Goal: Task Accomplishment & Management: Complete application form

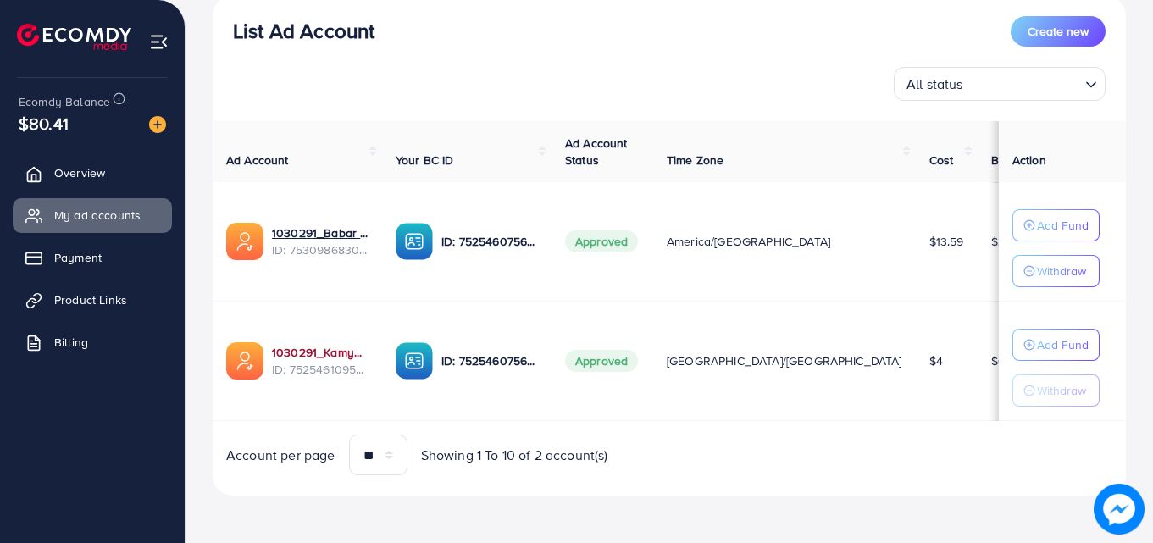
scroll to position [208, 0]
click at [98, 298] on span "Product Links" at bounding box center [94, 299] width 73 height 17
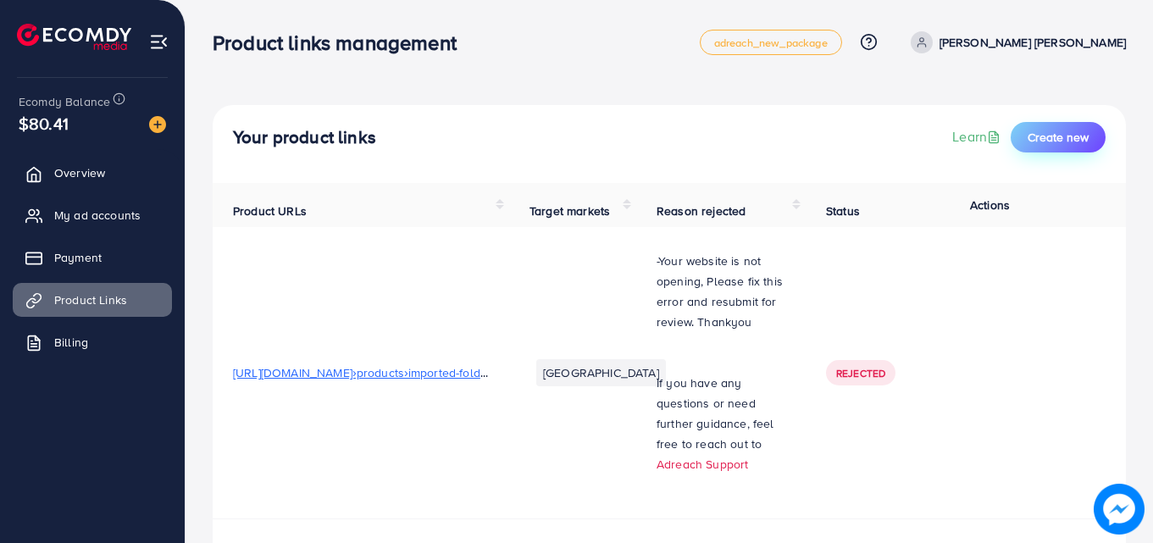
click at [1044, 142] on span "Create new" at bounding box center [1058, 137] width 61 height 17
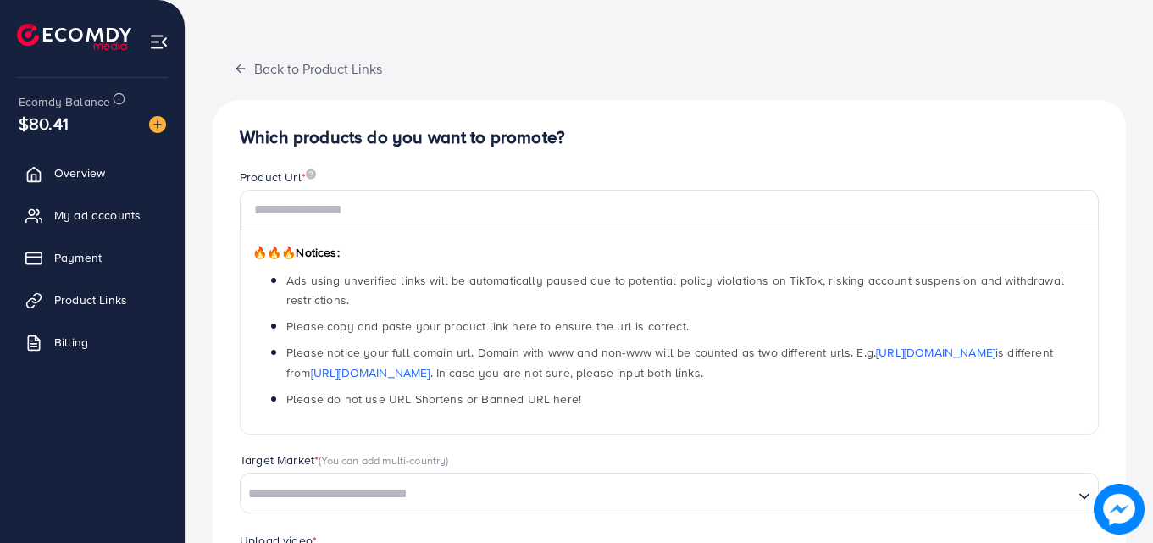
scroll to position [85, 0]
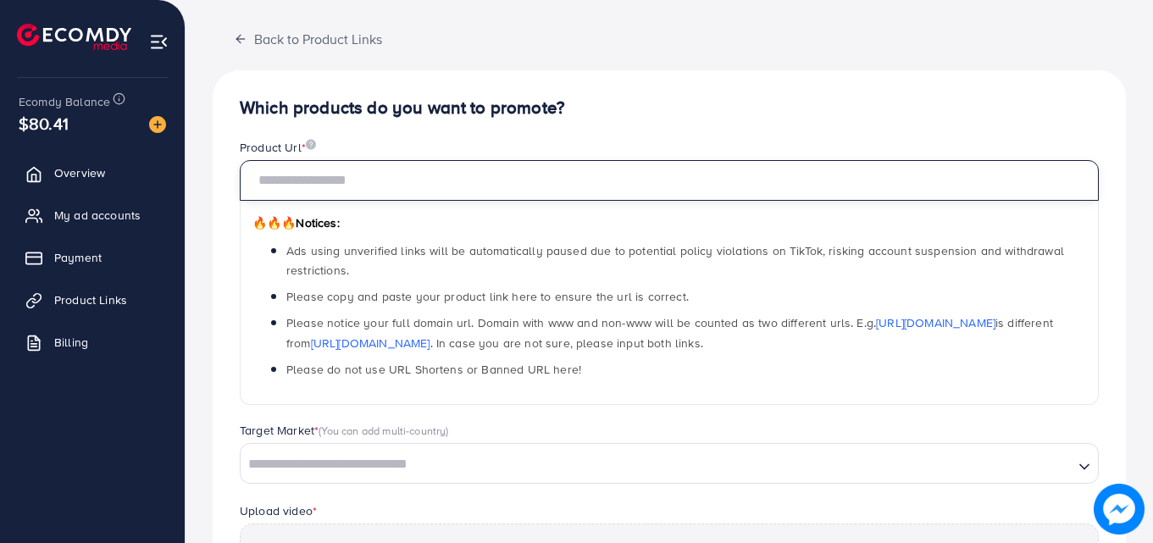
click at [273, 180] on input "text" at bounding box center [669, 180] width 859 height 41
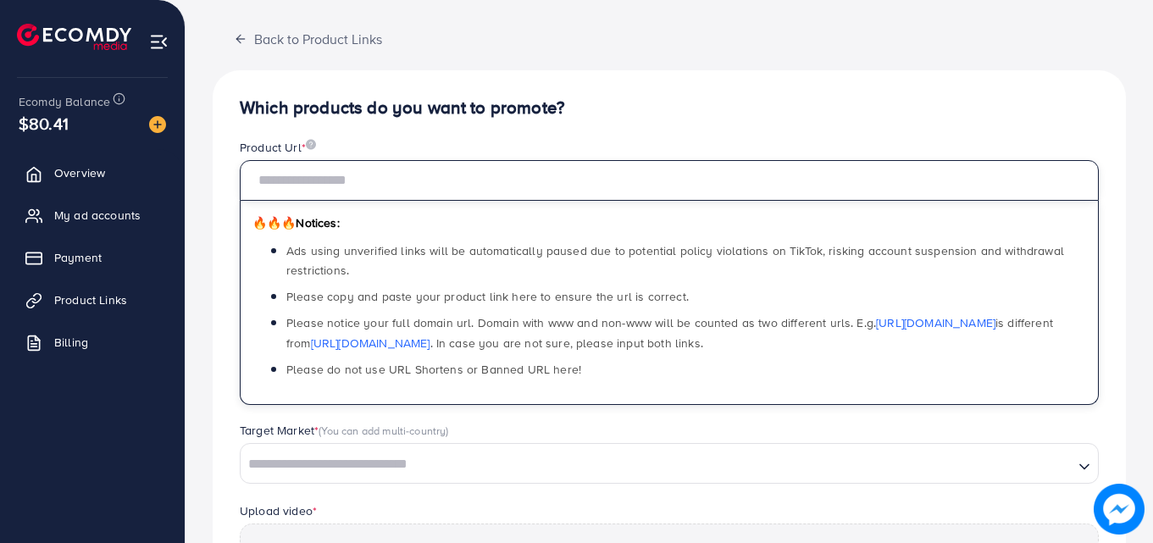
paste input "**********"
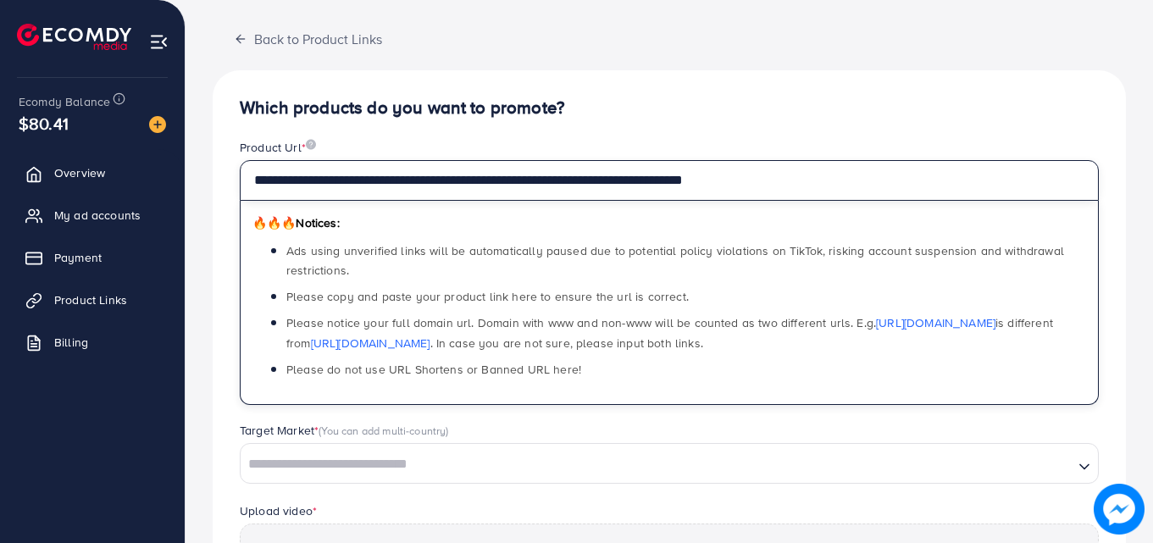
click at [809, 187] on input "**********" at bounding box center [669, 180] width 859 height 41
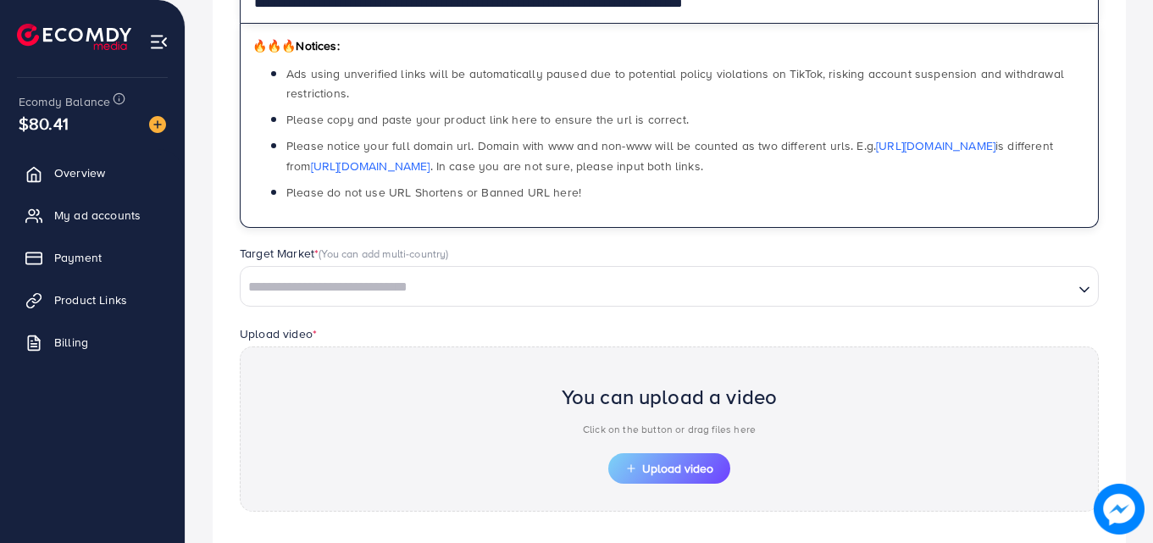
scroll to position [339, 0]
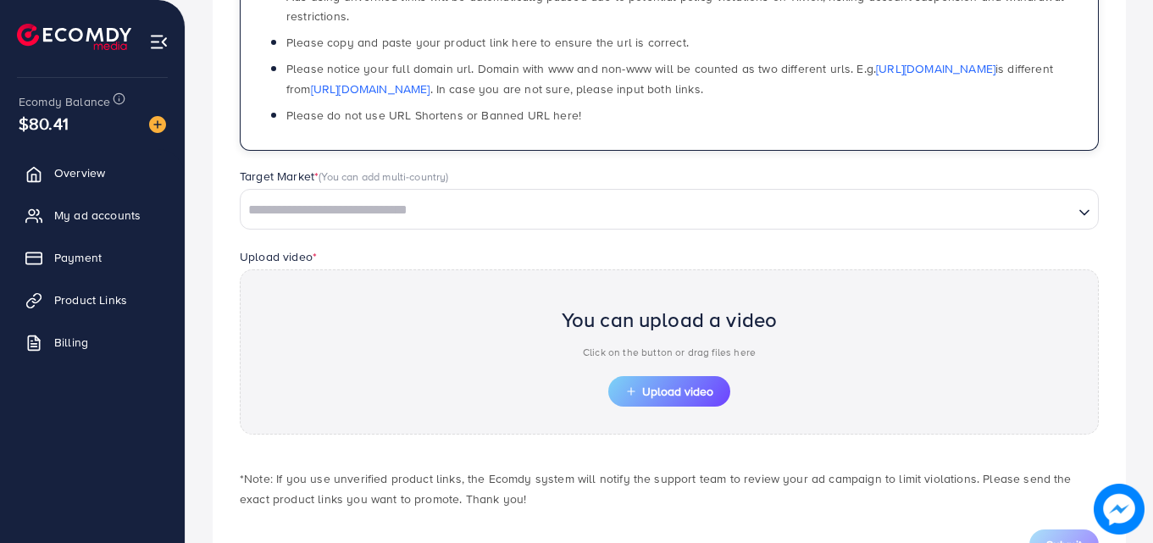
type input "**********"
click at [352, 218] on input "Search for option" at bounding box center [657, 210] width 830 height 26
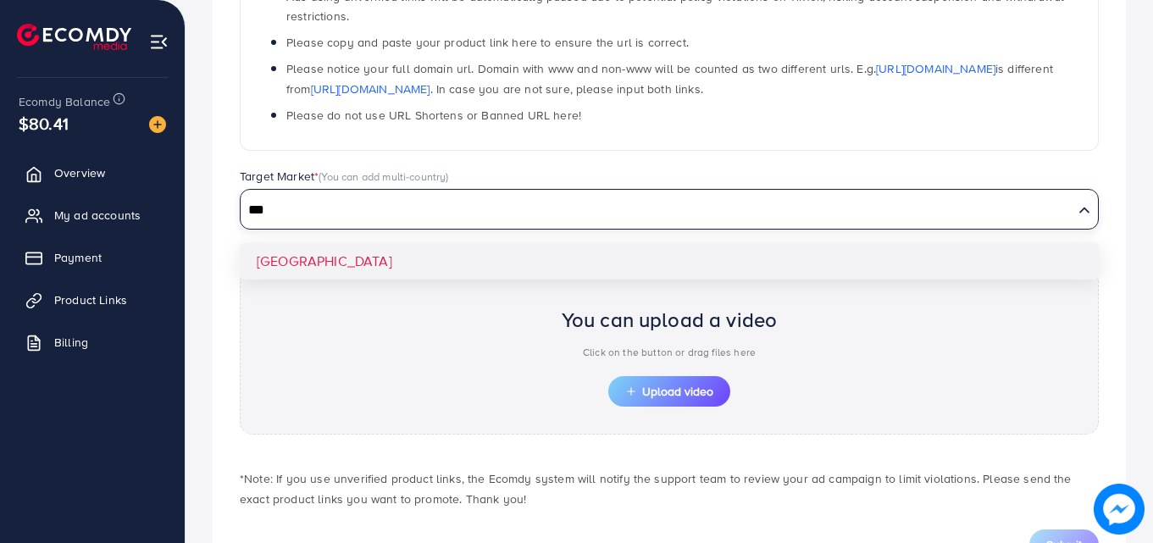
type input "***"
click at [290, 253] on div "**********" at bounding box center [669, 201] width 913 height 771
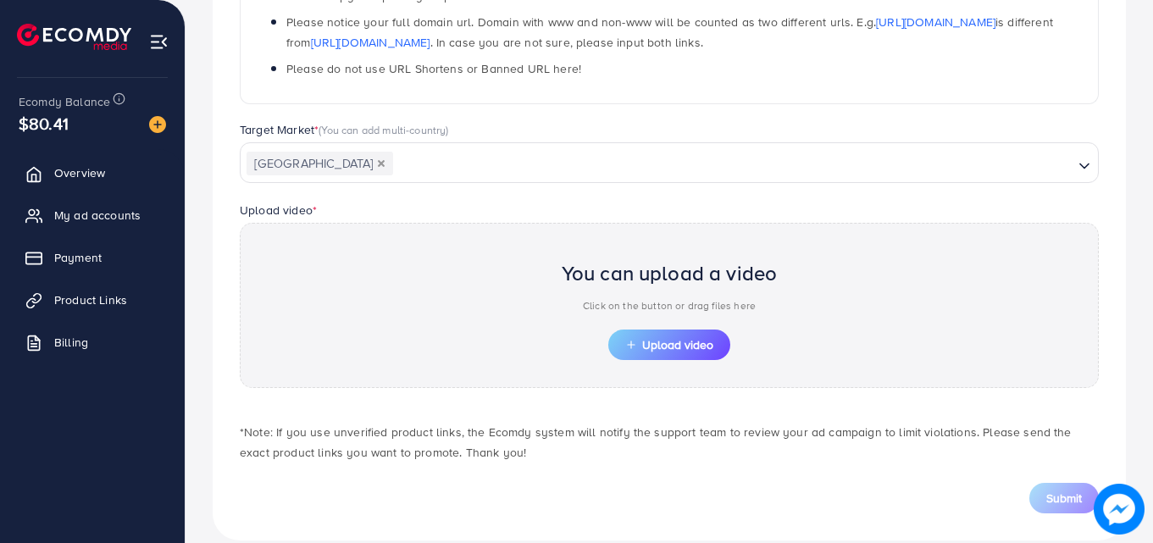
scroll to position [410, 0]
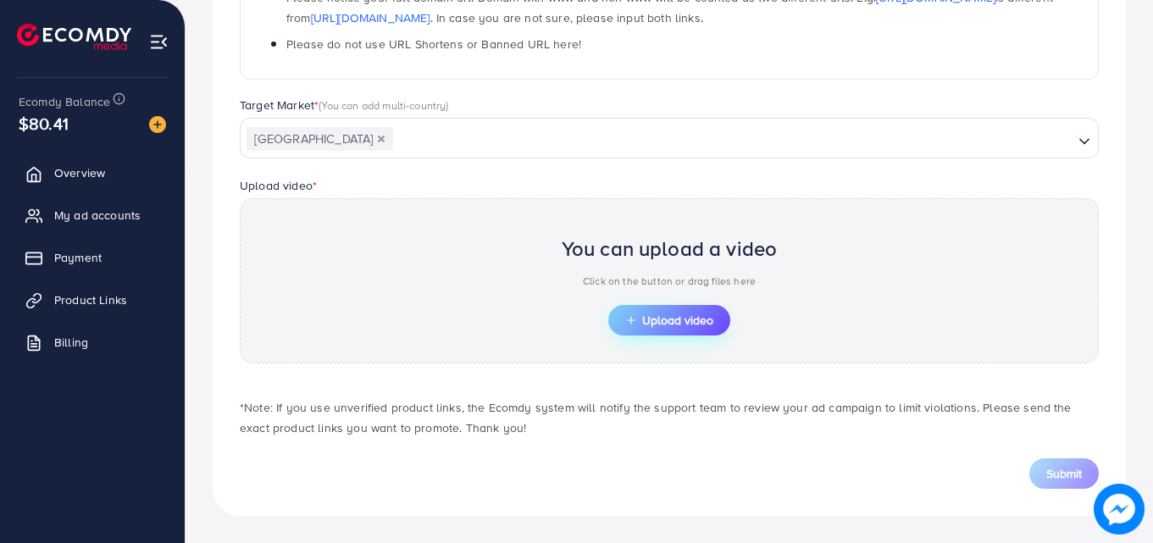
click at [655, 321] on span "Upload video" at bounding box center [669, 320] width 88 height 12
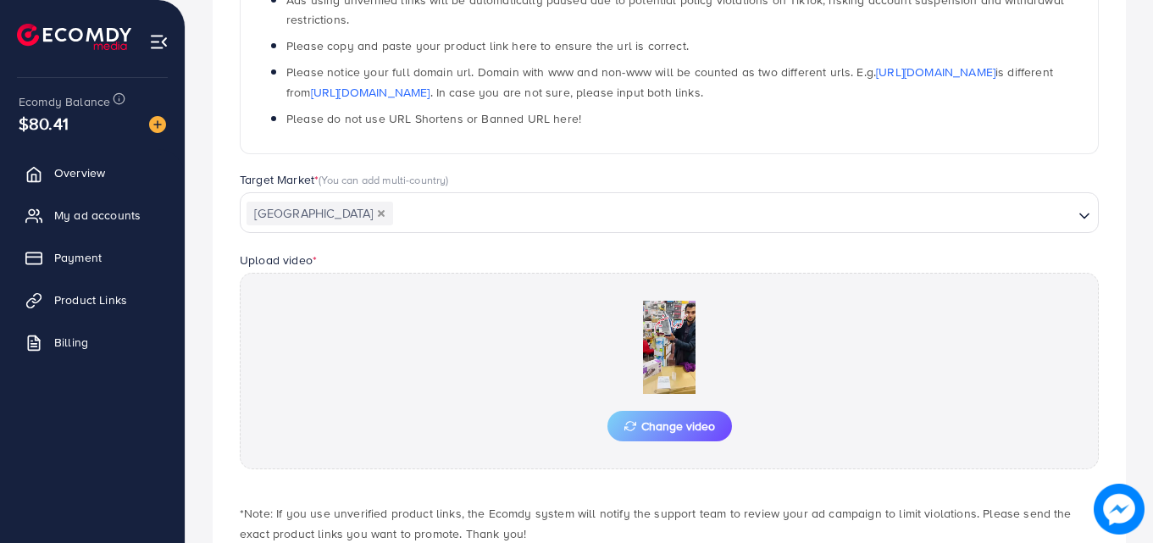
scroll to position [441, 0]
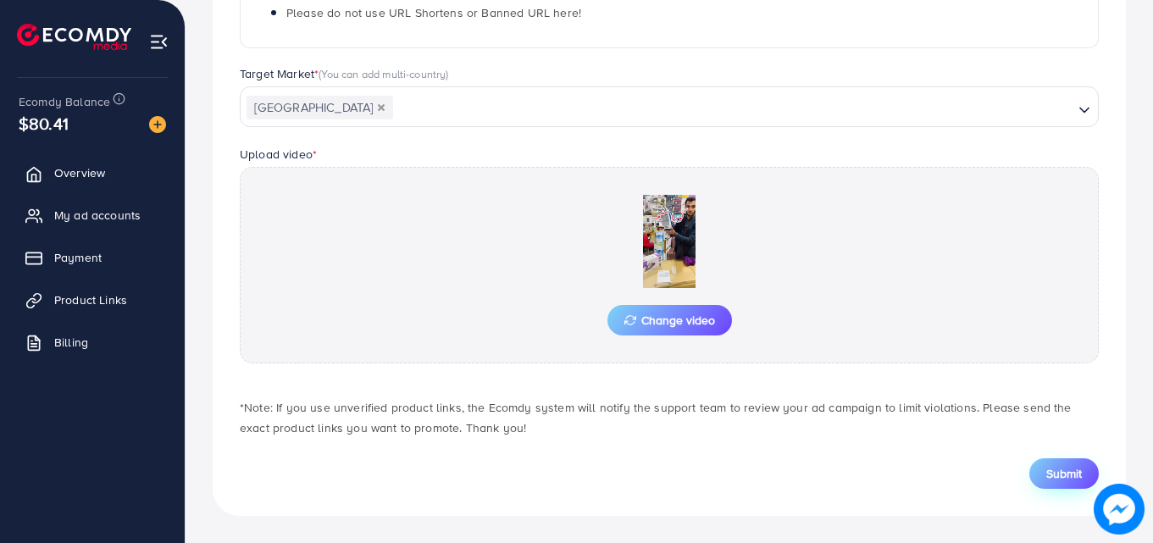
click at [1071, 471] on span "Submit" at bounding box center [1064, 473] width 36 height 17
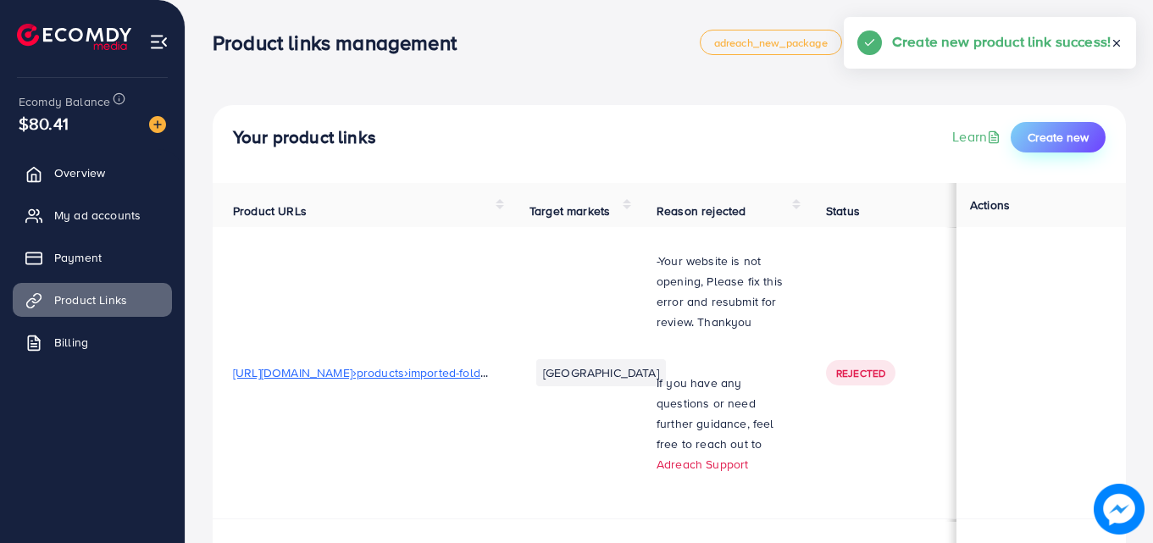
click at [1056, 133] on span "Create new" at bounding box center [1058, 137] width 61 height 17
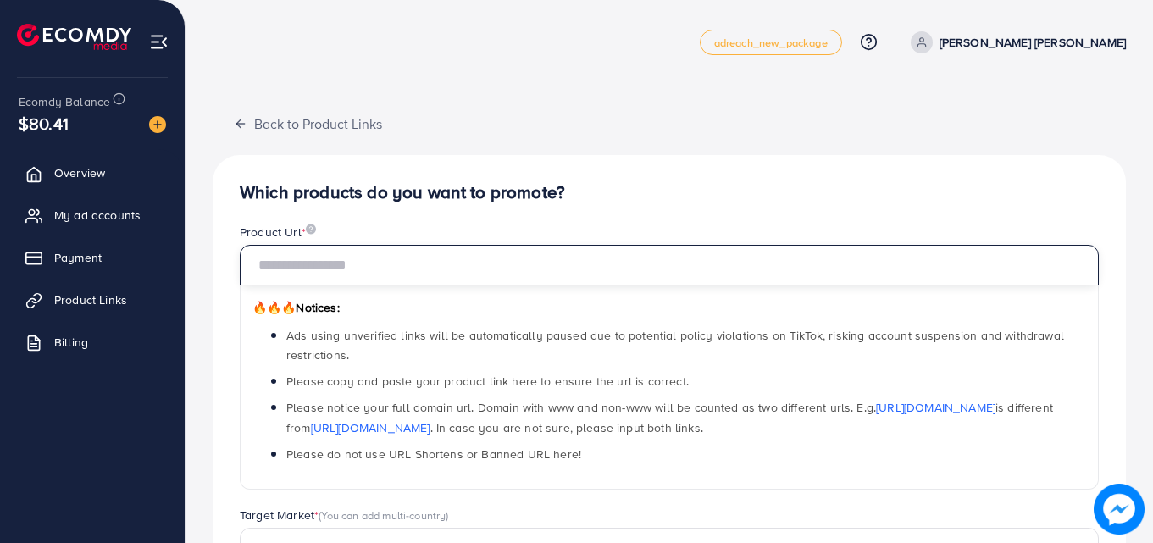
click at [406, 268] on input "text" at bounding box center [669, 265] width 859 height 41
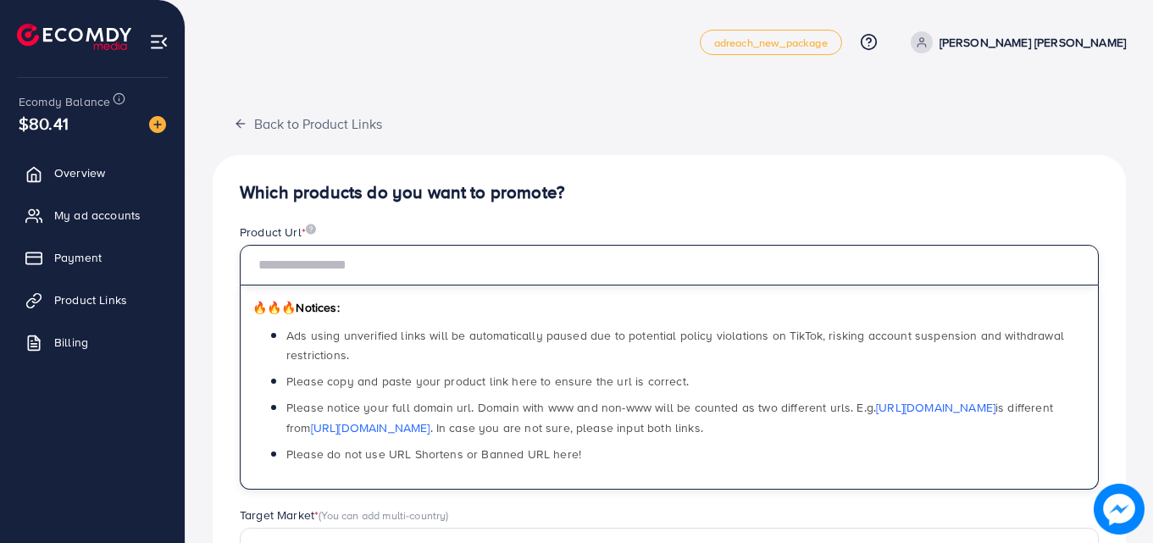
paste input "**********"
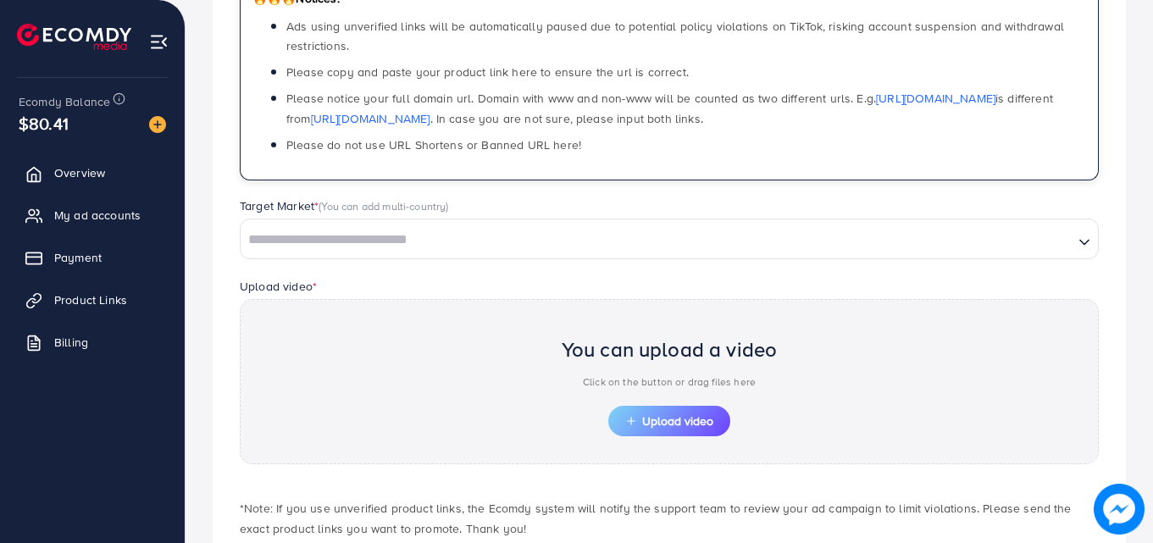
scroll to position [339, 0]
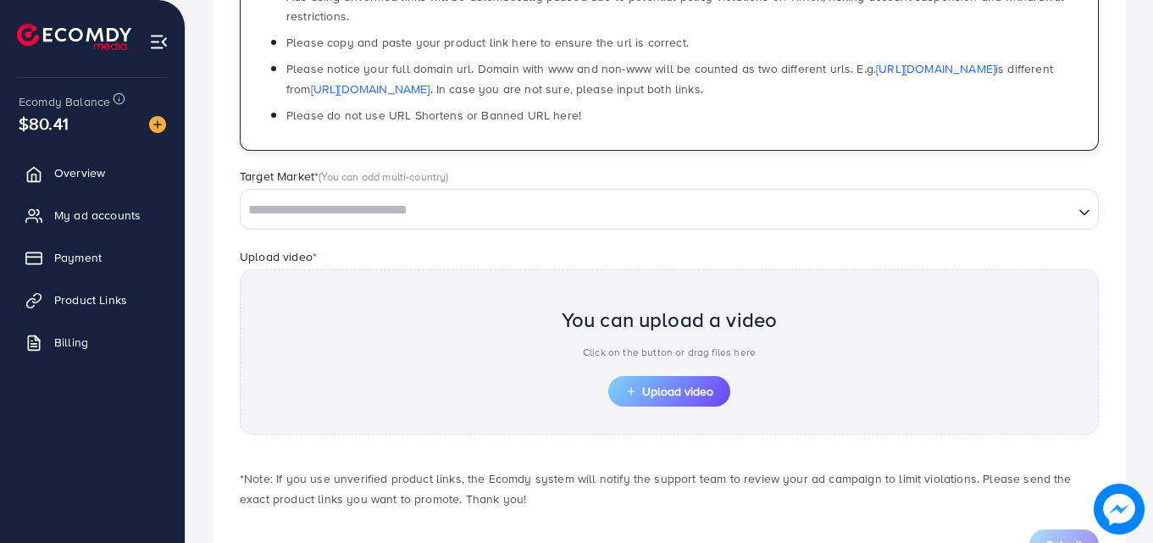
type input "**********"
click at [339, 218] on input "Search for option" at bounding box center [657, 210] width 830 height 26
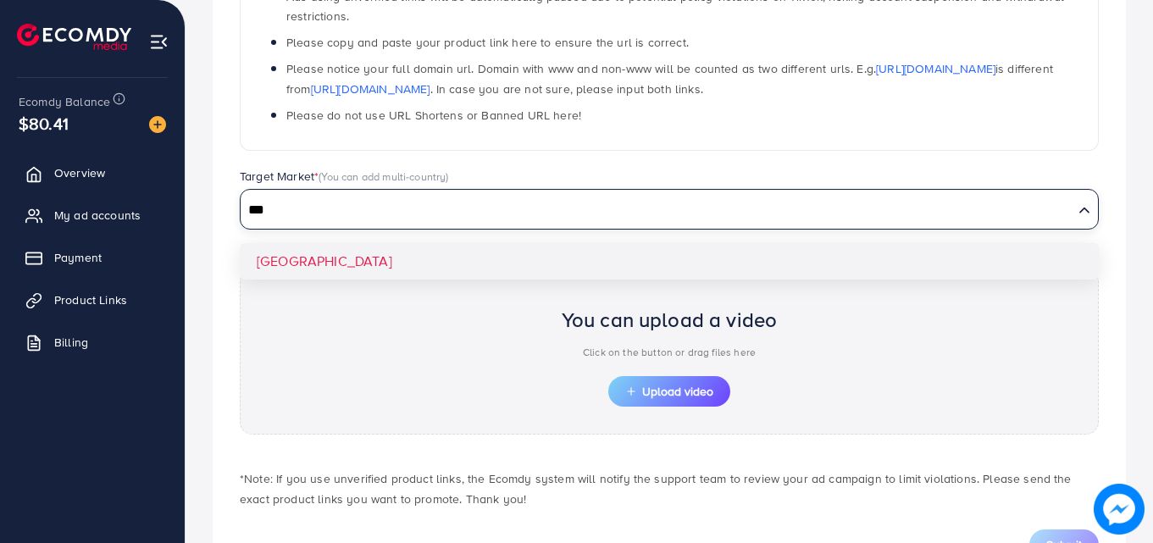
type input "***"
click at [261, 269] on div "**********" at bounding box center [669, 201] width 913 height 771
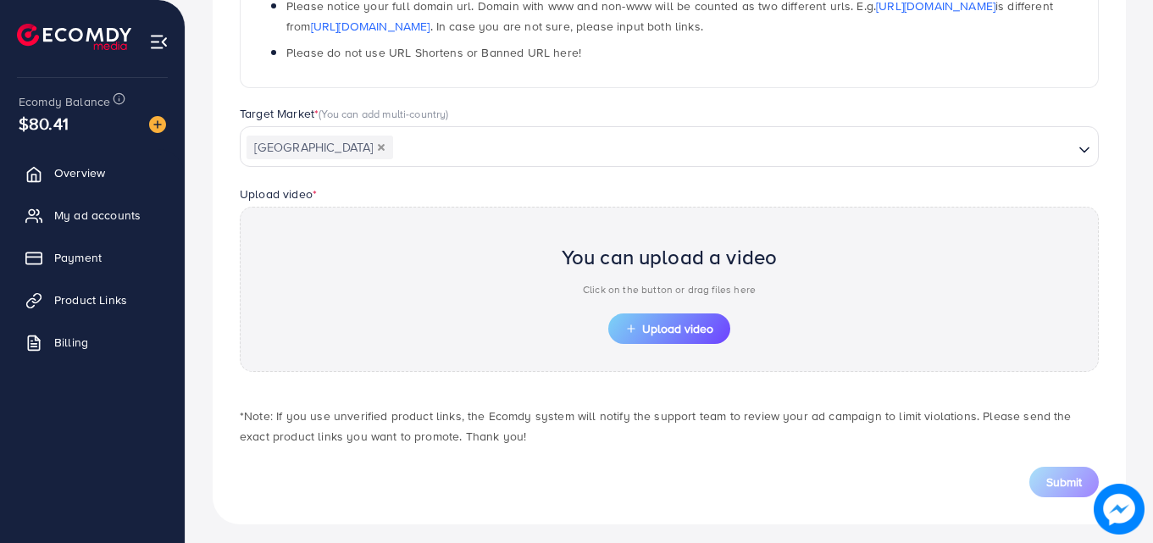
scroll to position [410, 0]
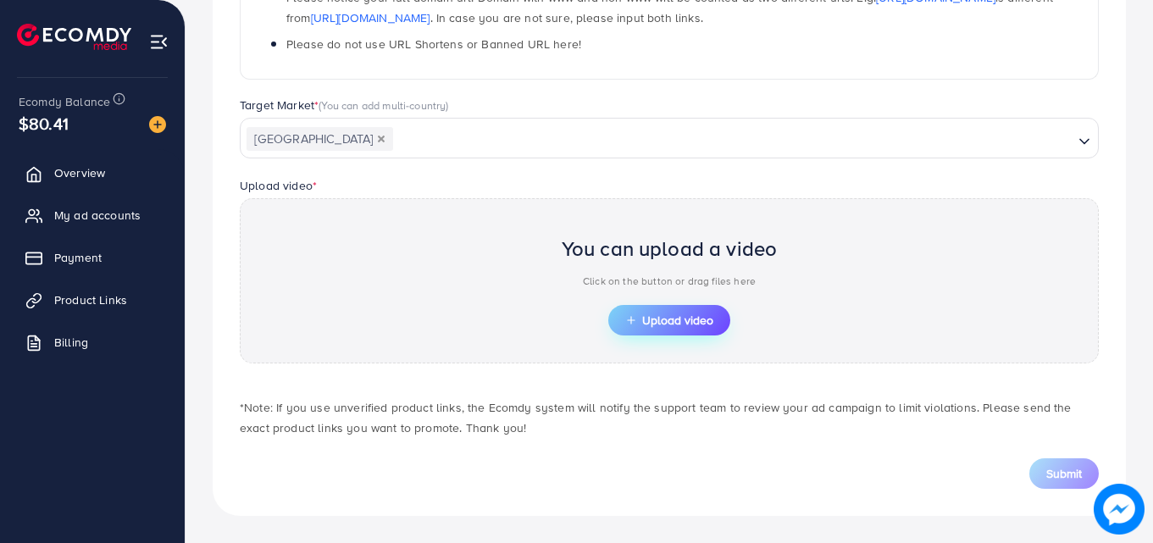
click at [641, 319] on span "Upload video" at bounding box center [669, 320] width 88 height 12
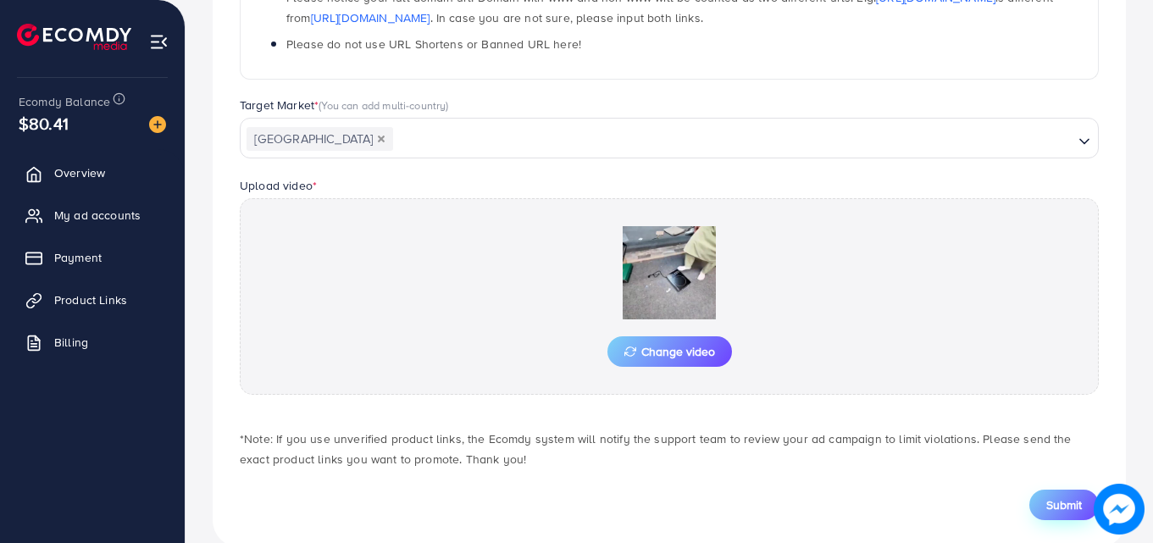
click at [1047, 507] on span "Submit" at bounding box center [1064, 505] width 36 height 17
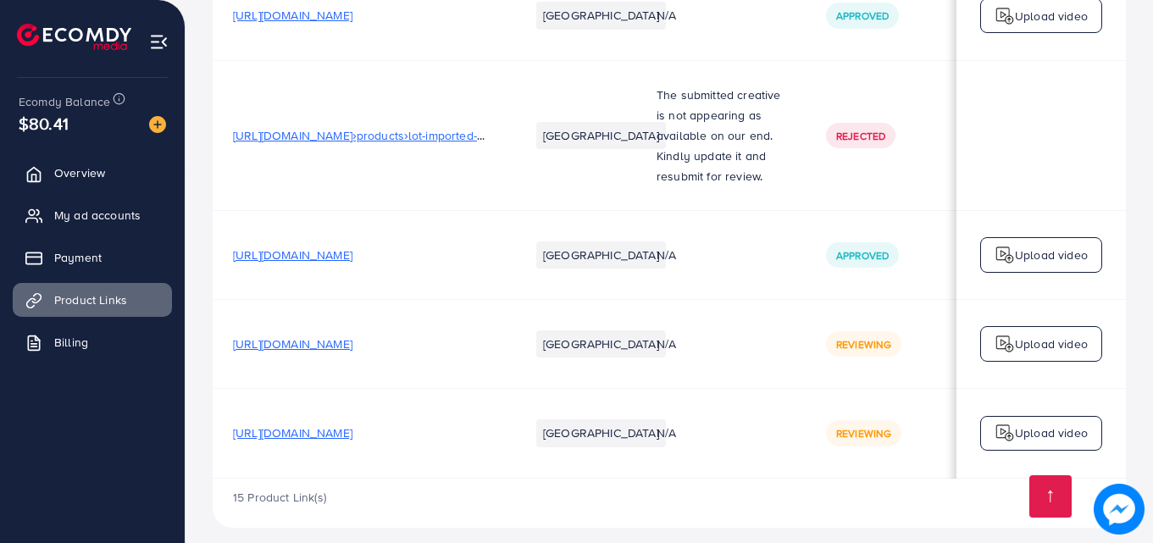
scroll to position [2209, 0]
drag, startPoint x: 740, startPoint y: 467, endPoint x: 825, endPoint y: 467, distance: 85.6
click at [835, 478] on div "15 Product Link(s)" at bounding box center [669, 502] width 913 height 49
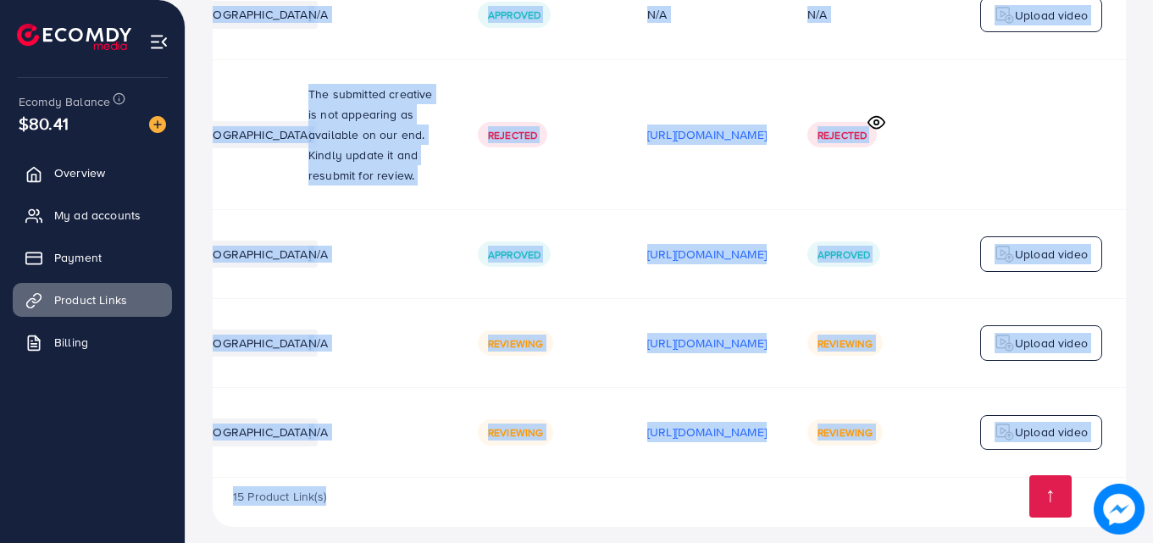
drag, startPoint x: 819, startPoint y: 467, endPoint x: 125, endPoint y: 452, distance: 694.1
click at [569, 486] on div "15 Product Link(s)" at bounding box center [669, 502] width 913 height 49
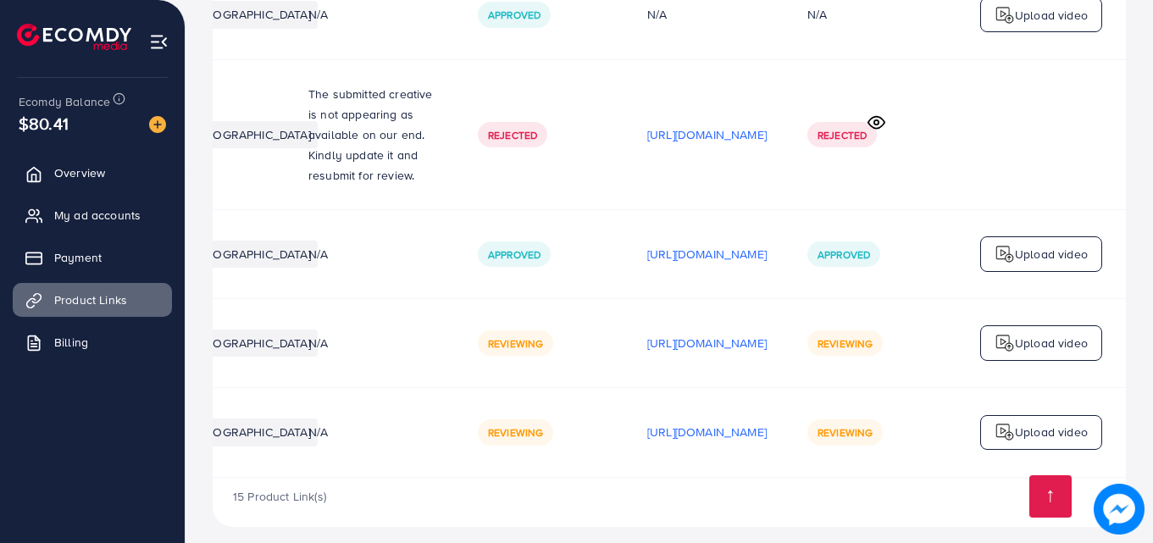
click at [933, 419] on div "Reviewing" at bounding box center [872, 431] width 129 height 25
click at [307, 395] on td "N/A" at bounding box center [372, 432] width 169 height 89
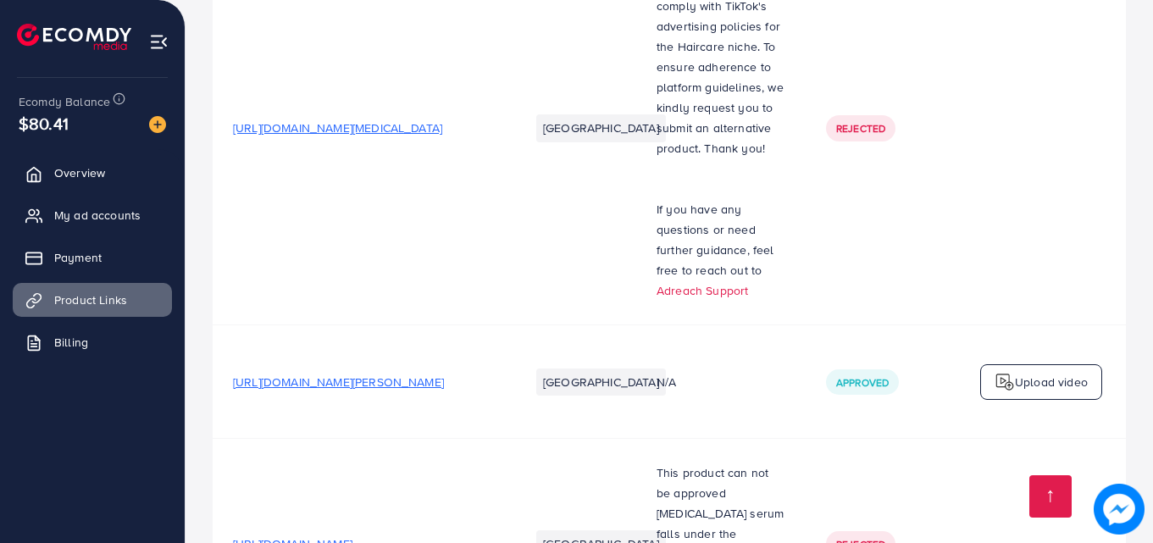
scroll to position [1017, 0]
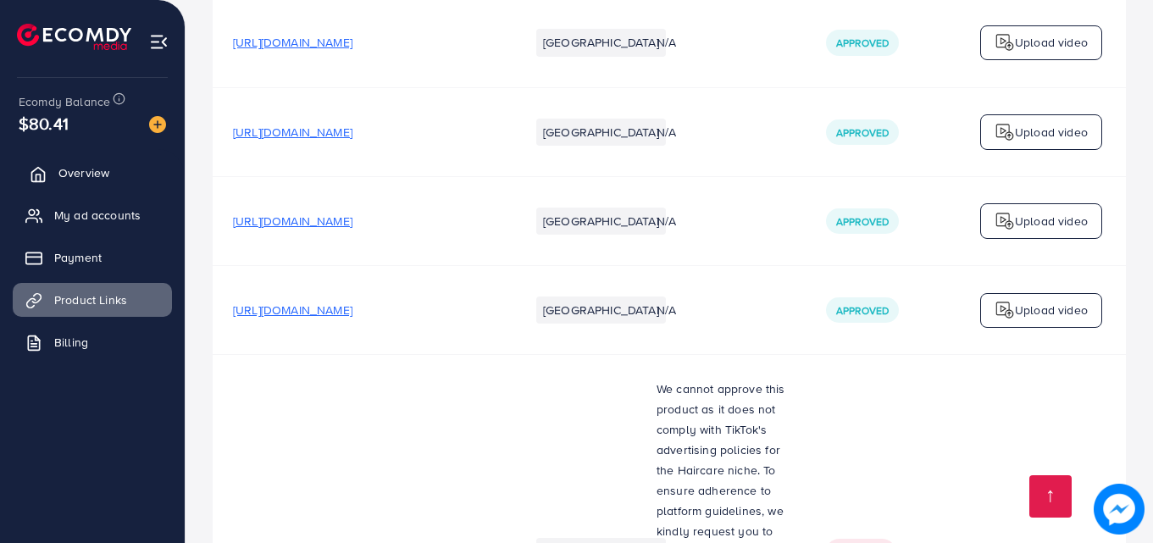
click at [62, 175] on span "Overview" at bounding box center [83, 172] width 51 height 17
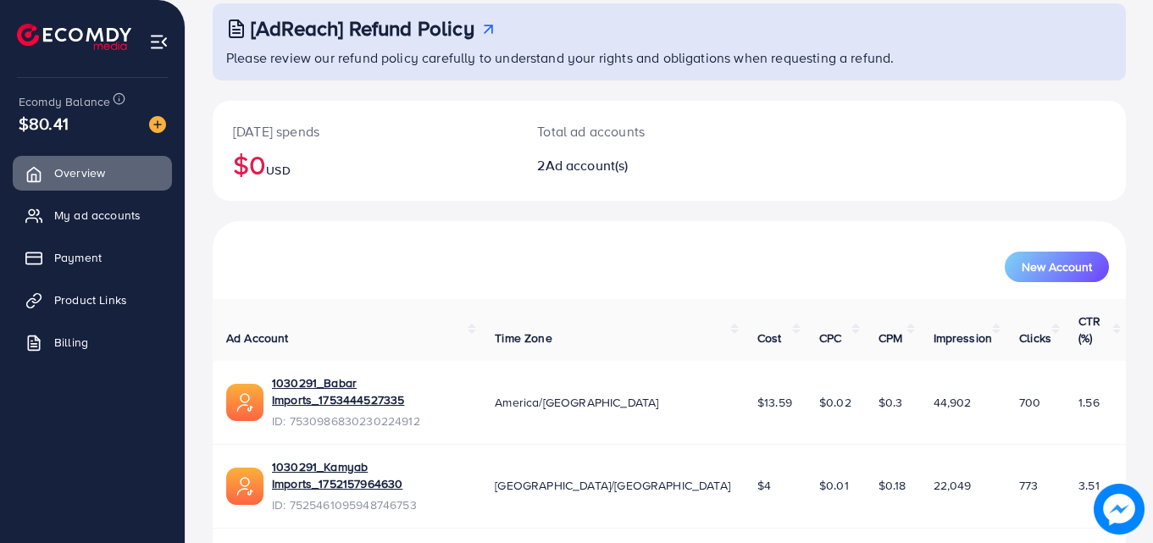
scroll to position [107, 0]
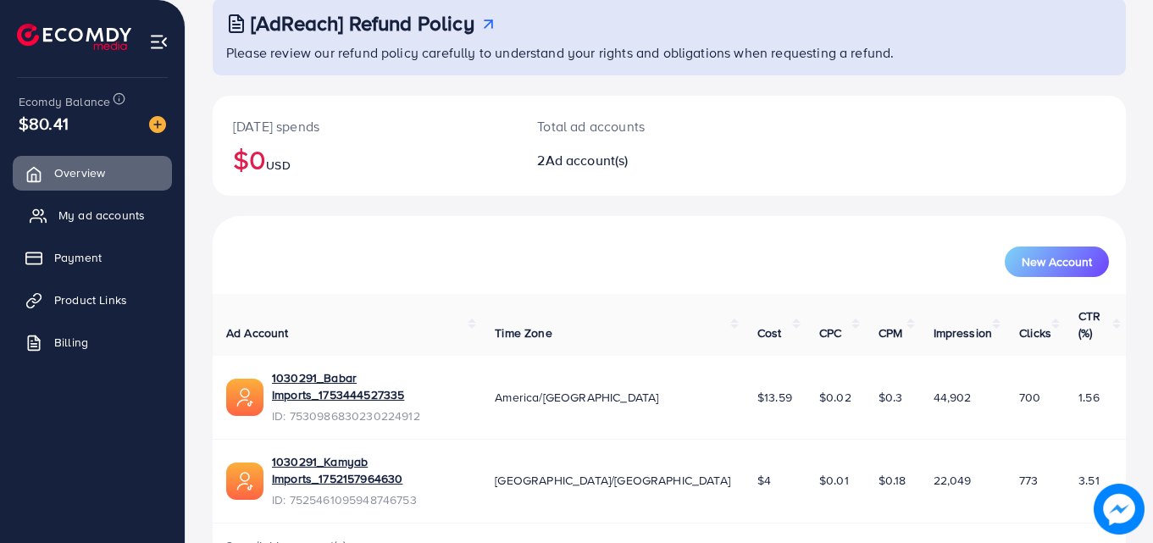
click at [111, 211] on span "My ad accounts" at bounding box center [101, 215] width 86 height 17
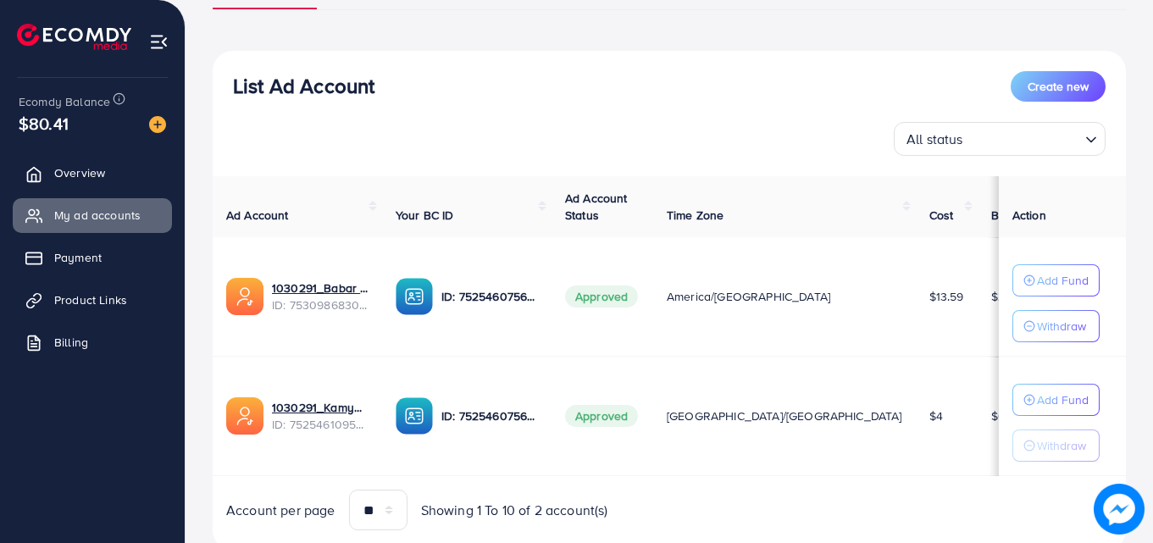
scroll to position [169, 0]
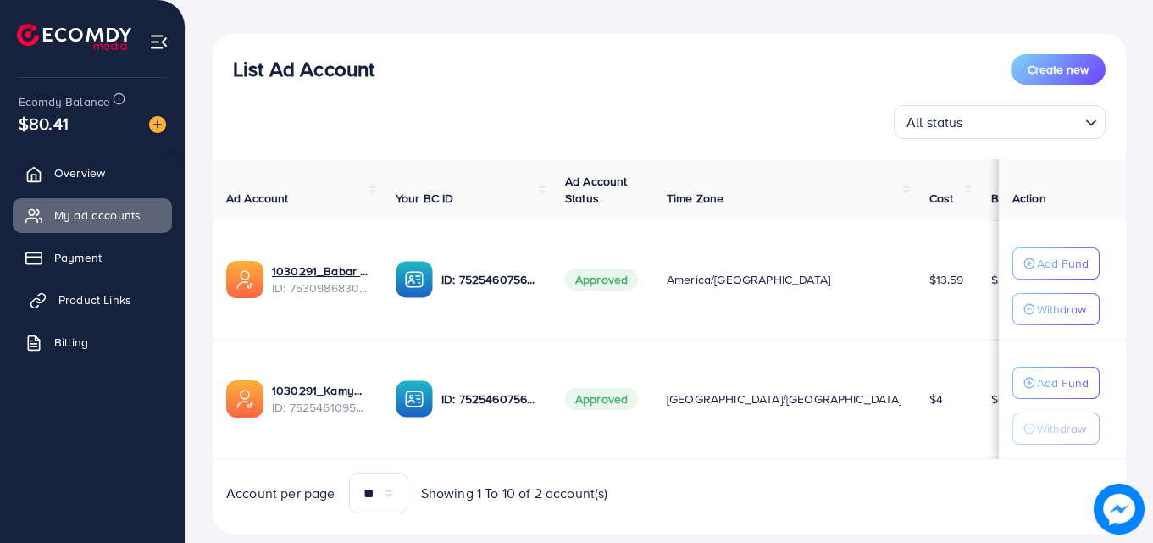
click at [102, 302] on span "Product Links" at bounding box center [94, 299] width 73 height 17
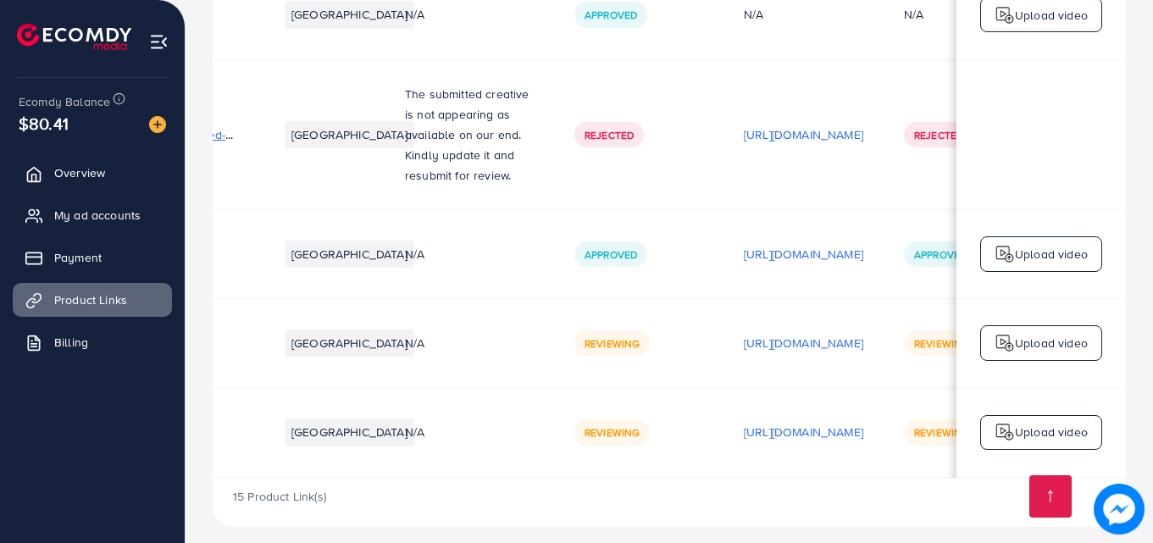
scroll to position [0, 429]
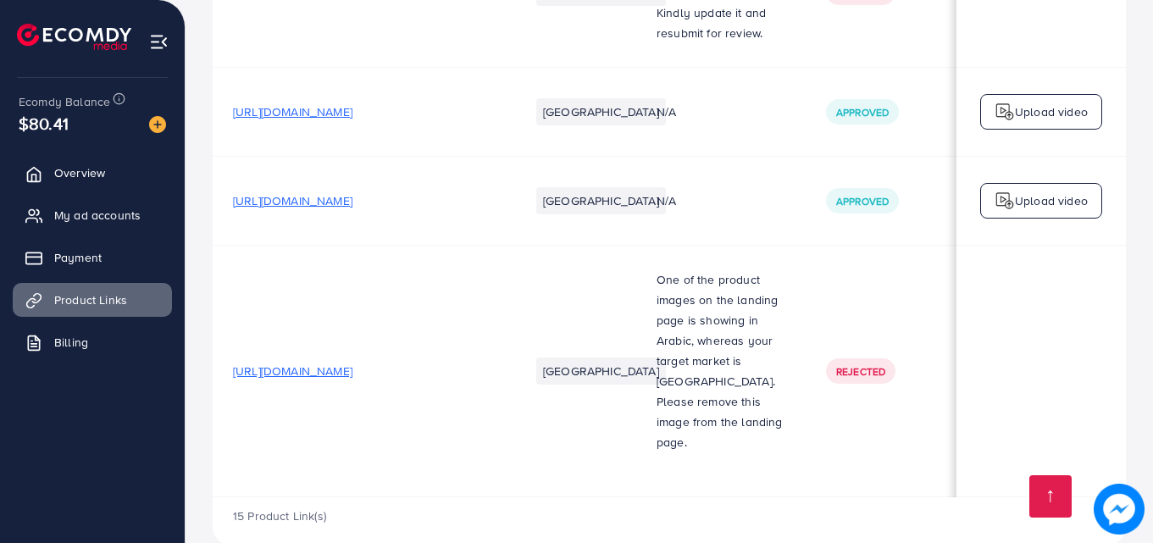
click at [352, 192] on span "[URL][DOMAIN_NAME]" at bounding box center [292, 200] width 119 height 17
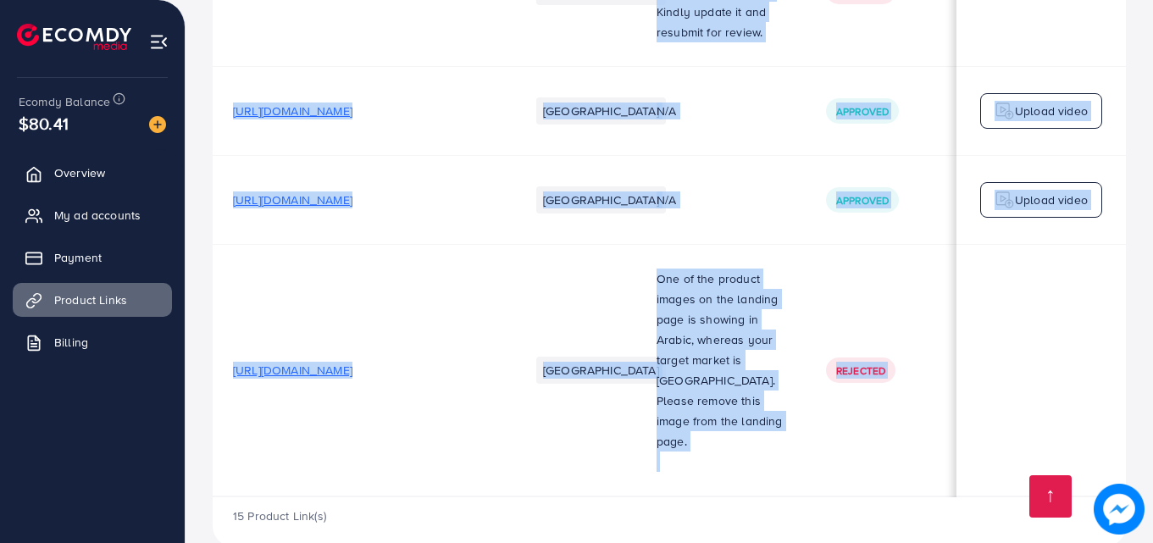
drag, startPoint x: 569, startPoint y: 462, endPoint x: 1018, endPoint y: 415, distance: 450.7
click at [502, 431] on td "[URL][DOMAIN_NAME]" at bounding box center [361, 371] width 297 height 252
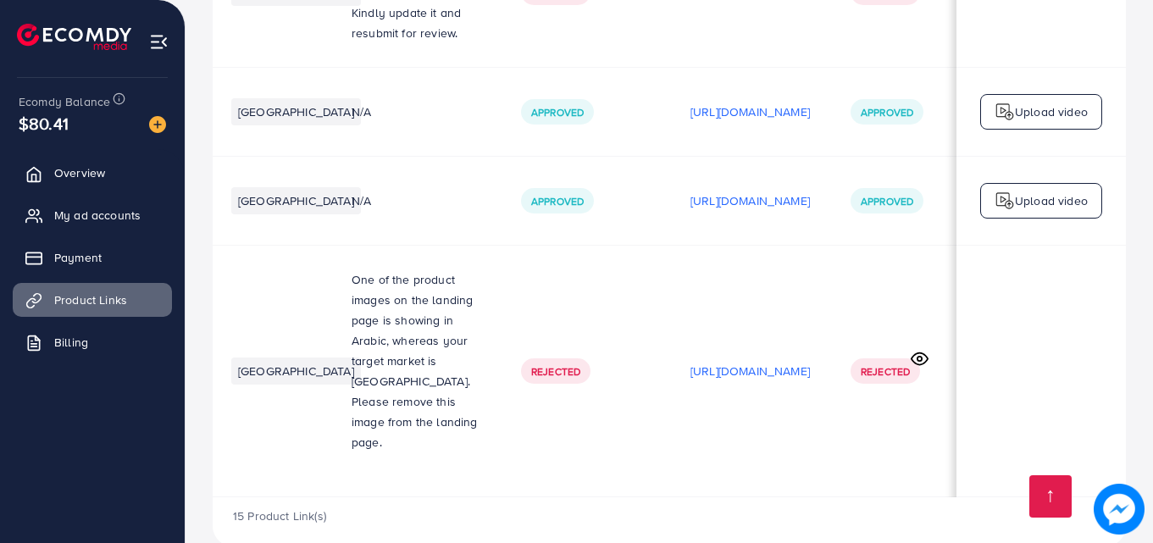
scroll to position [0, 294]
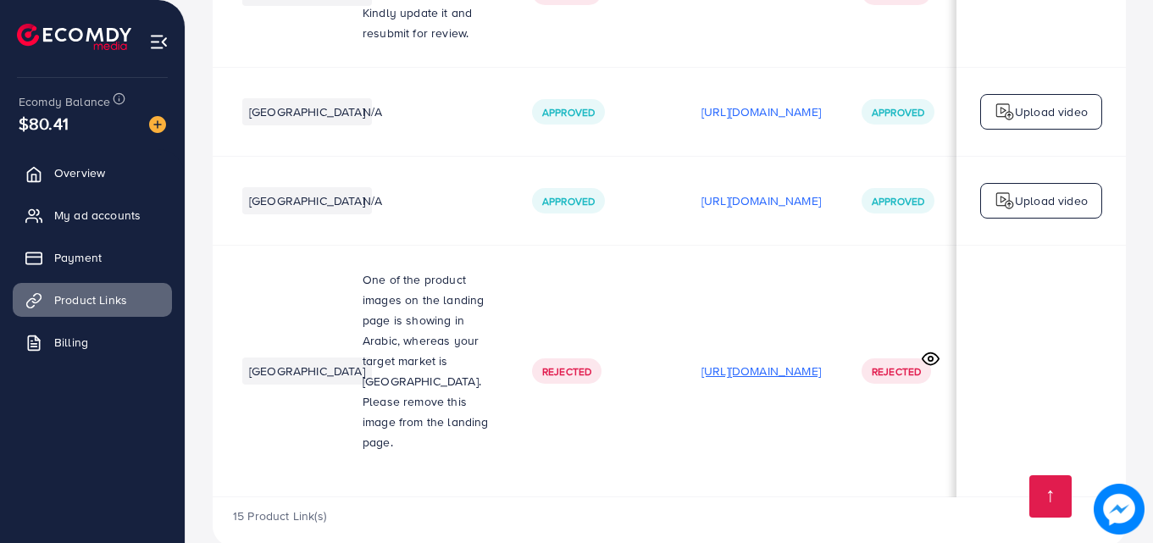
click at [821, 361] on p "[URL][DOMAIN_NAME]" at bounding box center [761, 371] width 119 height 20
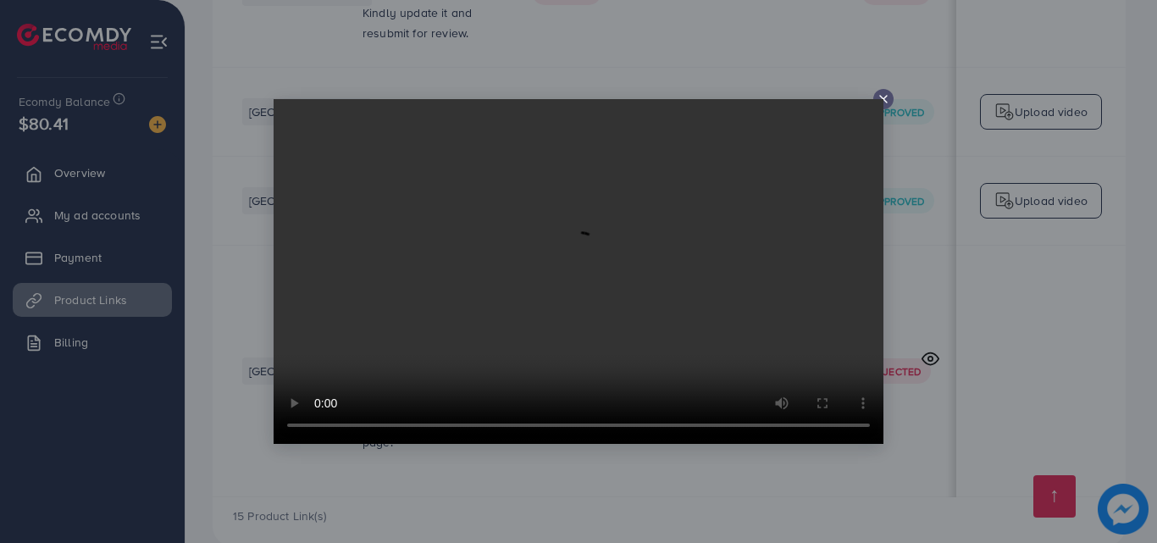
click at [881, 98] on icon at bounding box center [884, 99] width 14 height 14
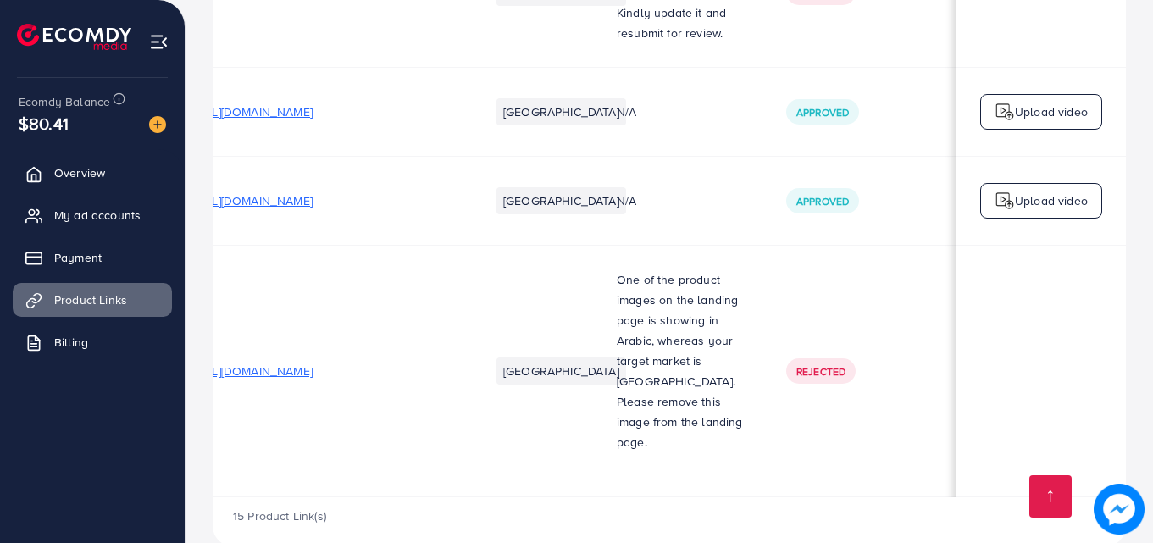
scroll to position [0, 0]
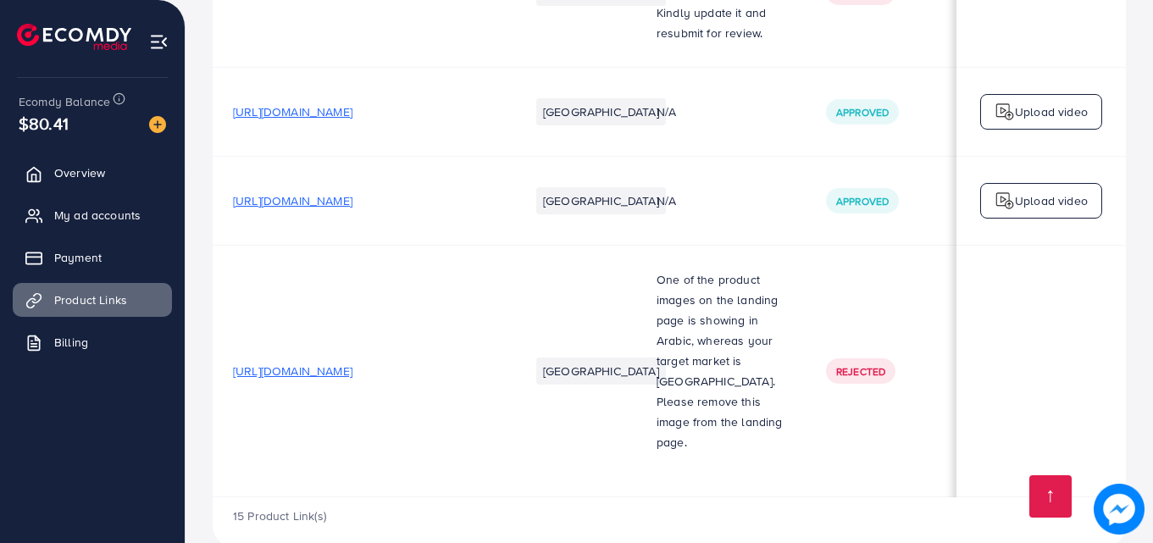
click at [341, 363] on span "[URL][DOMAIN_NAME]" at bounding box center [292, 371] width 119 height 17
